Goal: Information Seeking & Learning: Learn about a topic

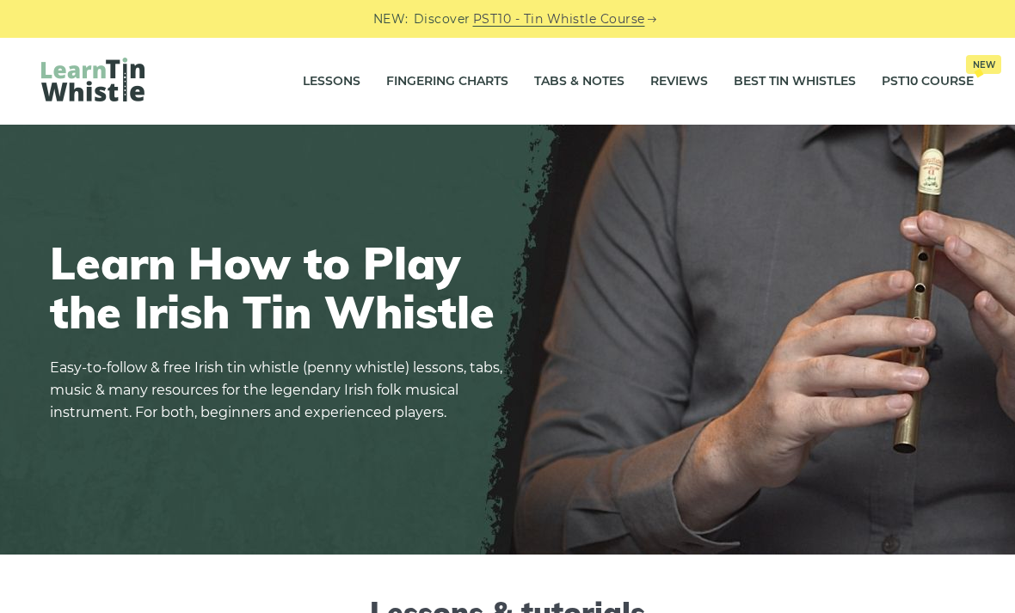
click at [568, 77] on link "Tabs & Notes" at bounding box center [579, 81] width 90 height 43
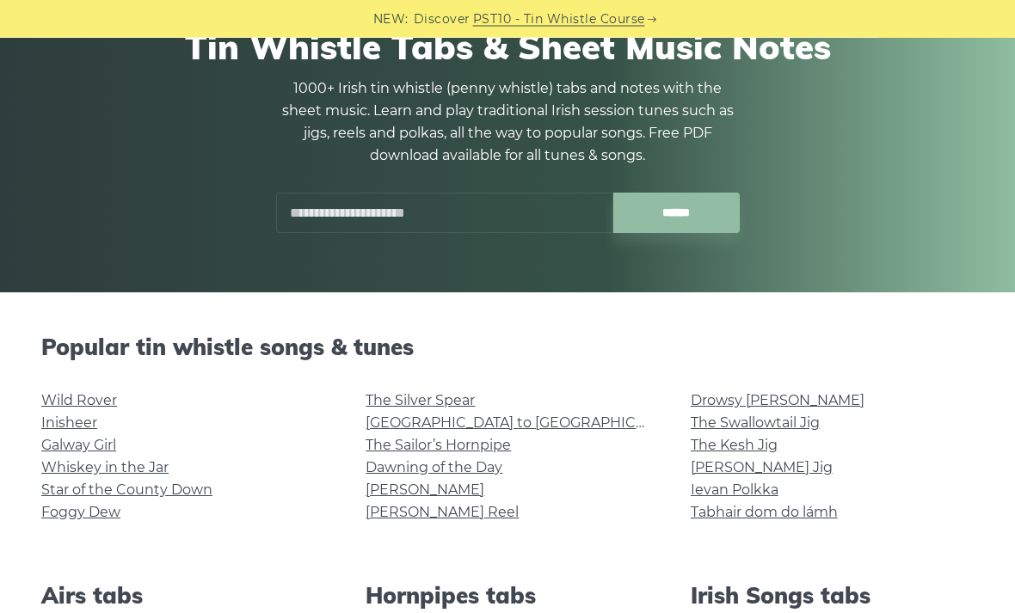
scroll to position [169, 0]
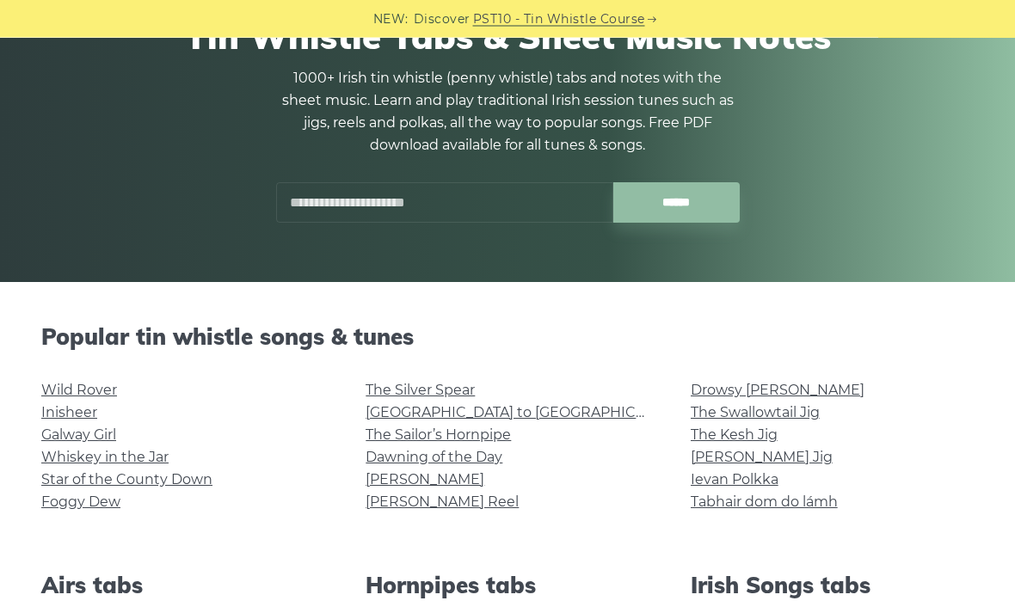
click at [73, 503] on link "Foggy Dew" at bounding box center [80, 503] width 79 height 16
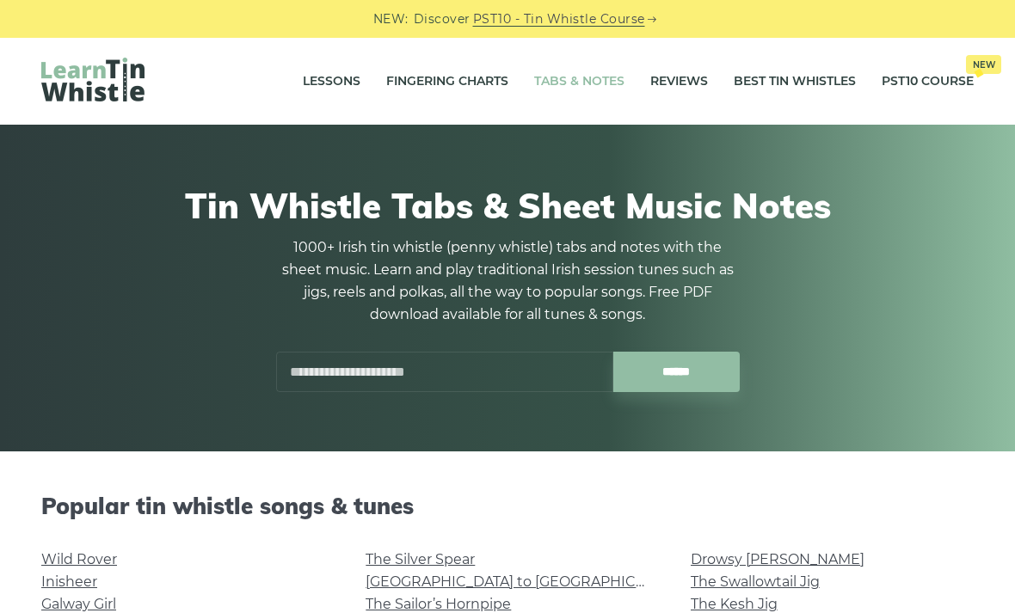
scroll to position [225, 0]
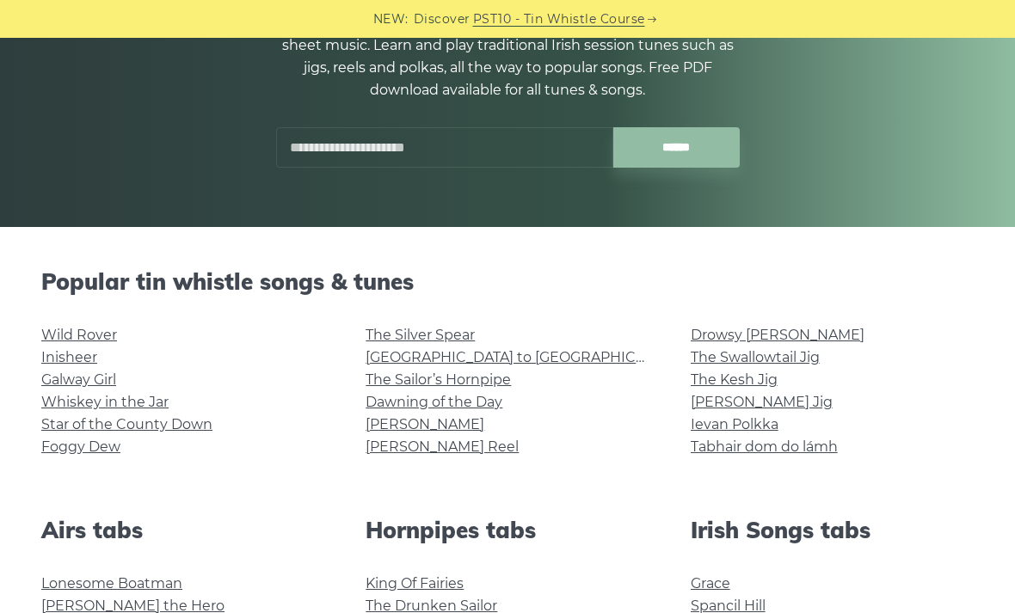
click at [426, 145] on input "text" at bounding box center [444, 147] width 337 height 40
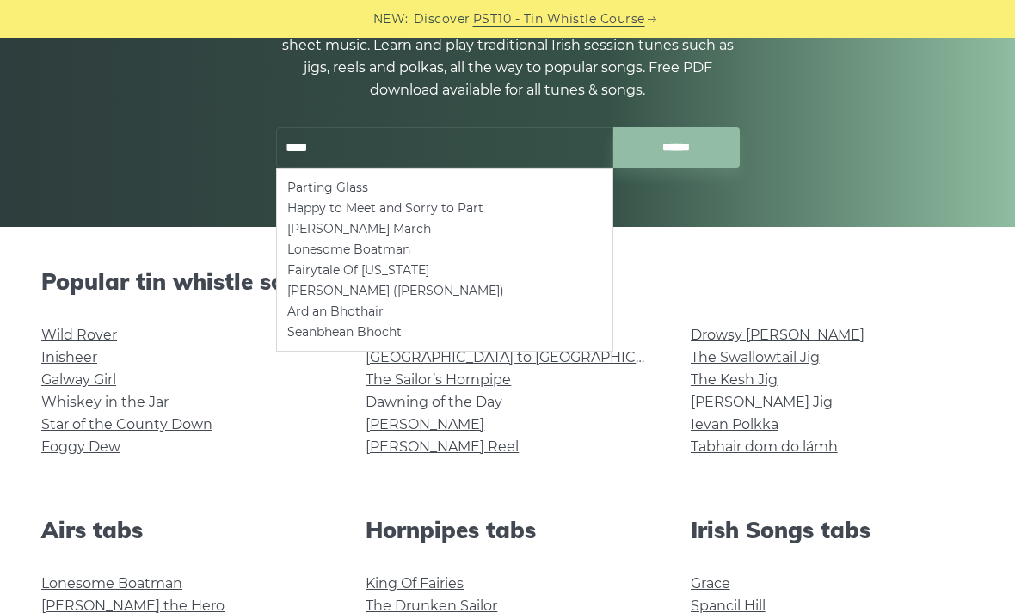
click at [350, 184] on li "Parting Glass" at bounding box center [444, 187] width 315 height 21
type input "**********"
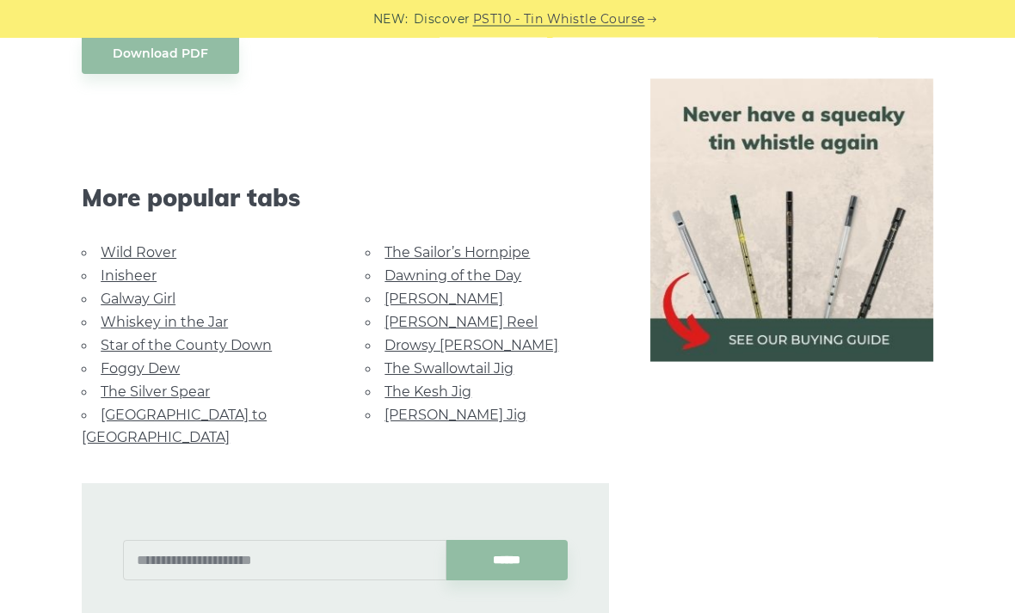
scroll to position [989, 0]
click at [132, 342] on link "Star of the County Down" at bounding box center [186, 344] width 171 height 16
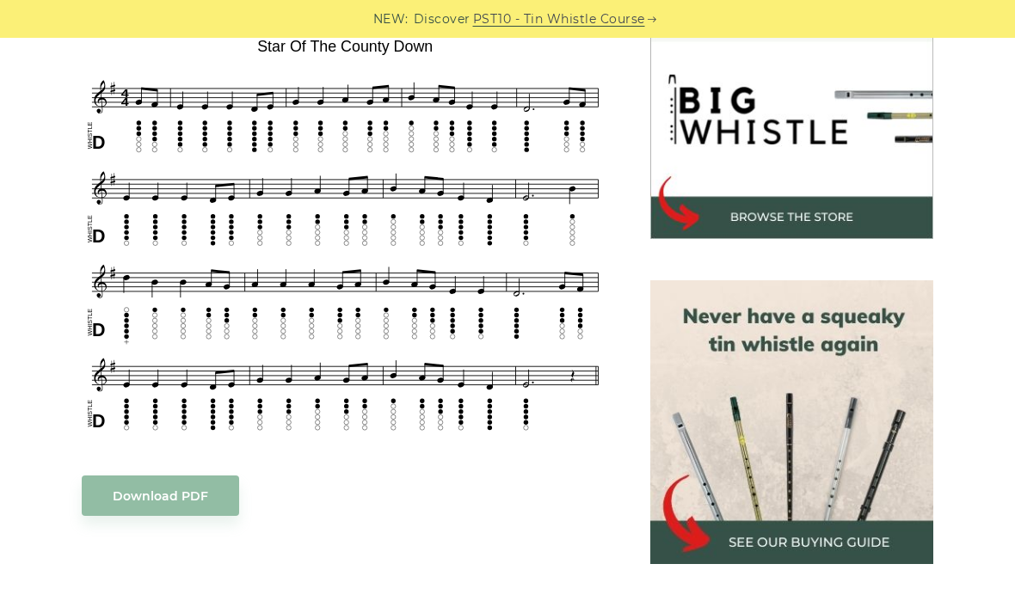
scroll to position [544, 0]
